Goal: Complete application form

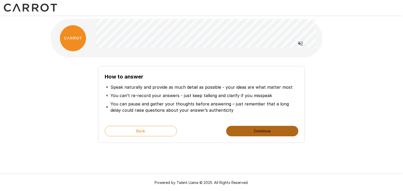
click at [253, 129] on button "Continue" at bounding box center [262, 131] width 72 height 10
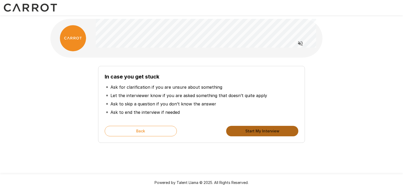
click at [271, 132] on button "Start My Interview" at bounding box center [262, 131] width 72 height 10
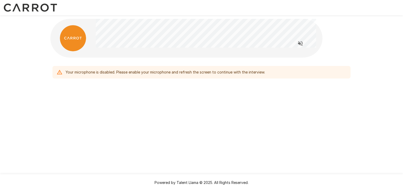
click at [59, 72] on icon at bounding box center [59, 72] width 5 height 4
click at [299, 43] on icon "Read questions aloud" at bounding box center [300, 43] width 5 height 5
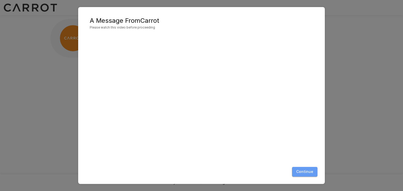
click at [308, 174] on button "Continue" at bounding box center [304, 172] width 25 height 10
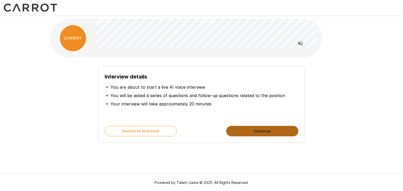
click at [265, 131] on button "Continue" at bounding box center [262, 131] width 72 height 10
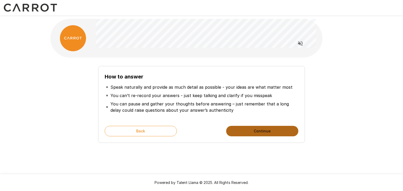
click at [265, 131] on button "Continue" at bounding box center [262, 131] width 72 height 10
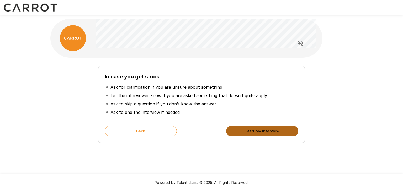
click at [265, 131] on button "Start My Interview" at bounding box center [262, 131] width 72 height 10
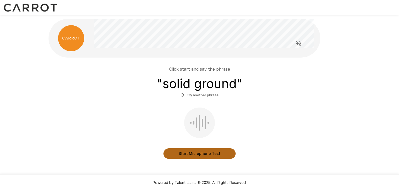
click at [200, 151] on button "Start Microphone Test" at bounding box center [199, 154] width 72 height 10
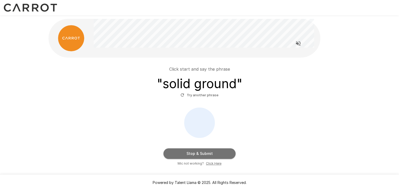
click at [200, 151] on button "Stop & Submit" at bounding box center [199, 154] width 72 height 10
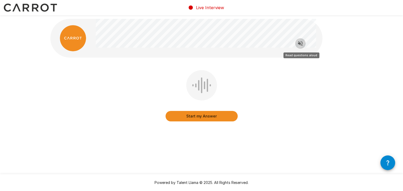
click at [302, 41] on icon "Read questions aloud" at bounding box center [300, 43] width 6 height 6
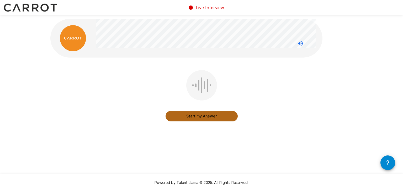
click at [213, 115] on button "Start my Answer" at bounding box center [201, 116] width 72 height 10
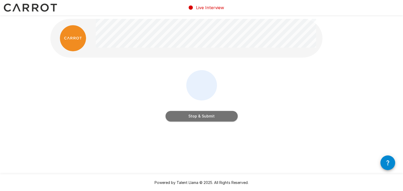
click at [213, 115] on button "Stop & Submit" at bounding box center [201, 116] width 72 height 10
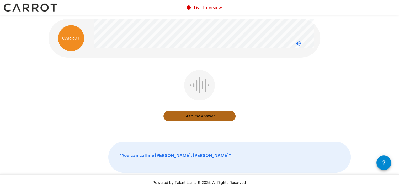
click at [213, 115] on button "Start my Answer" at bounding box center [199, 116] width 72 height 10
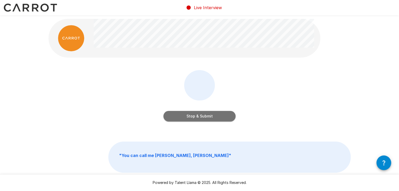
click at [213, 115] on button "Stop & Submit" at bounding box center [199, 116] width 72 height 10
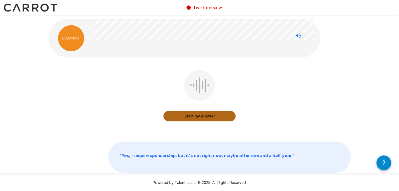
click at [205, 114] on button "Start my Answer" at bounding box center [199, 116] width 72 height 10
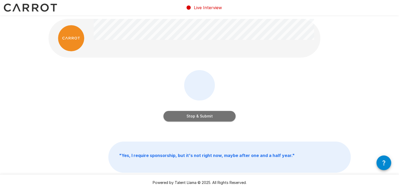
click at [205, 114] on button "Stop & Submit" at bounding box center [199, 116] width 72 height 10
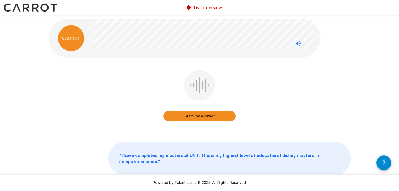
click at [197, 114] on button "Start my Answer" at bounding box center [199, 116] width 72 height 10
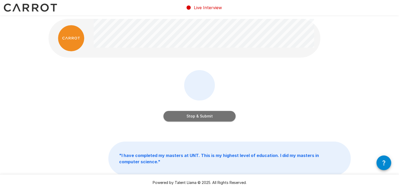
click at [197, 114] on button "Stop & Submit" at bounding box center [199, 116] width 72 height 10
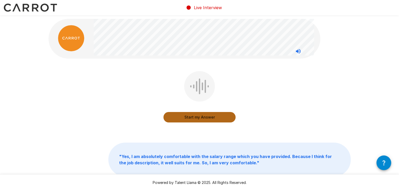
click at [198, 116] on button "Start my Answer" at bounding box center [199, 117] width 72 height 10
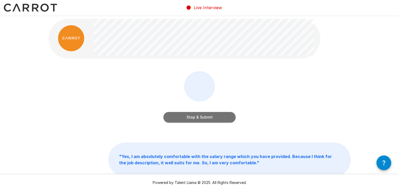
click at [210, 117] on button "Stop & Submit" at bounding box center [199, 117] width 72 height 10
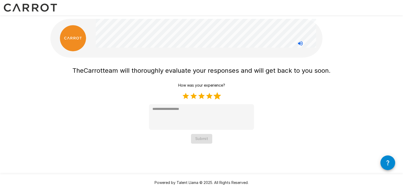
click at [216, 97] on label "5 Stars" at bounding box center [217, 96] width 8 height 8
type textarea "*"
click at [201, 137] on button "Submit" at bounding box center [201, 139] width 21 height 10
